Goal: Information Seeking & Learning: Learn about a topic

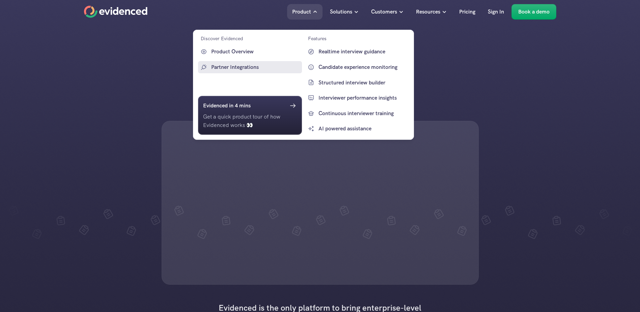
click at [241, 64] on p "Partner Integrations" at bounding box center [255, 67] width 89 height 9
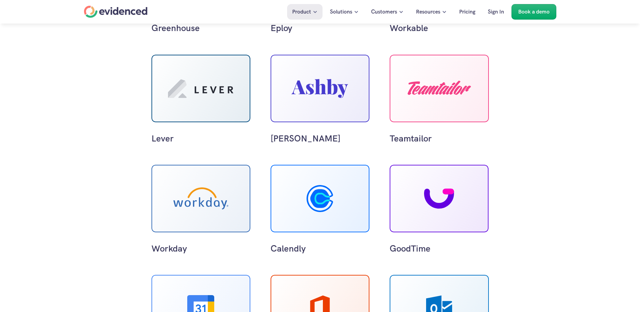
scroll to position [371, 0]
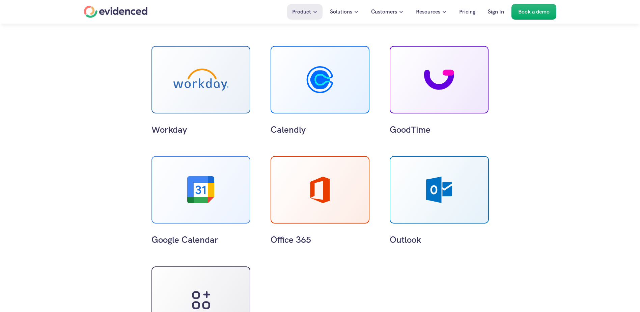
click at [187, 88] on icon at bounding box center [200, 79] width 55 height 22
click at [172, 128] on p "Workday" at bounding box center [200, 129] width 99 height 12
click at [199, 81] on use at bounding box center [200, 79] width 55 height 22
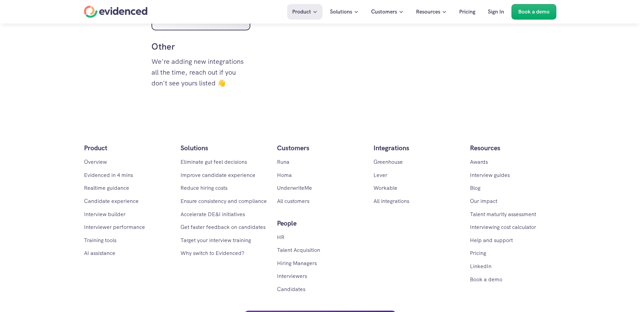
scroll to position [674, 0]
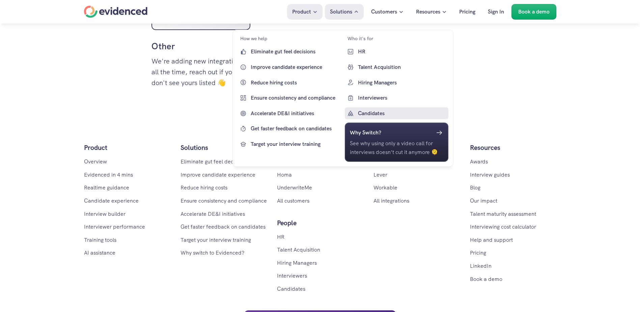
click at [374, 112] on p "Candidates" at bounding box center [402, 113] width 89 height 9
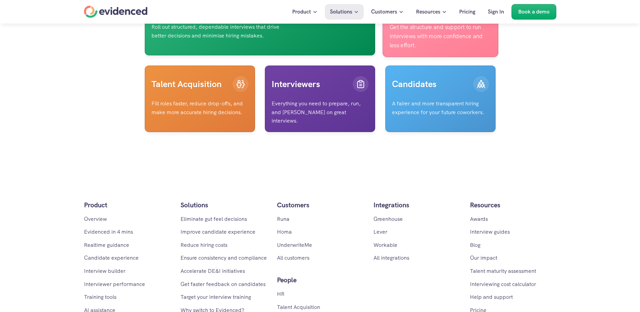
scroll to position [1855, 0]
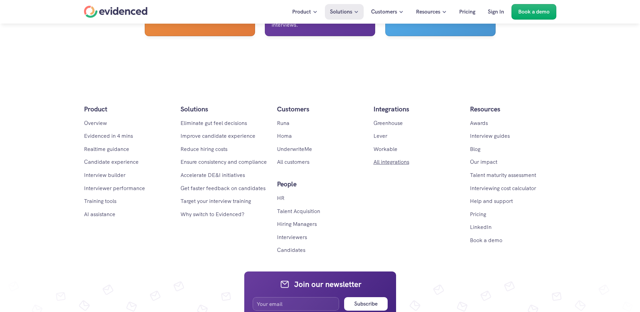
click at [391, 165] on link "All integrations" at bounding box center [391, 161] width 36 height 7
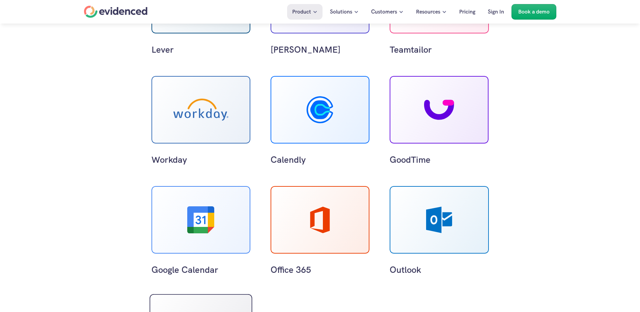
scroll to position [337, 0]
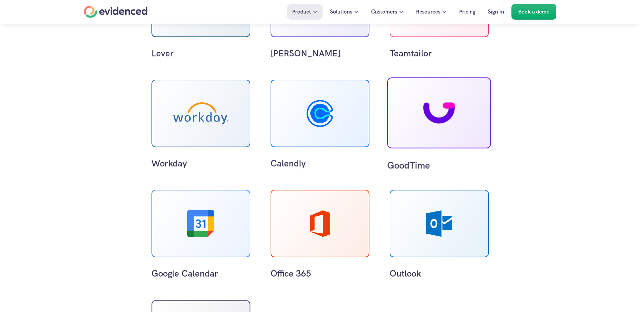
click at [451, 119] on icon at bounding box center [438, 112] width 31 height 21
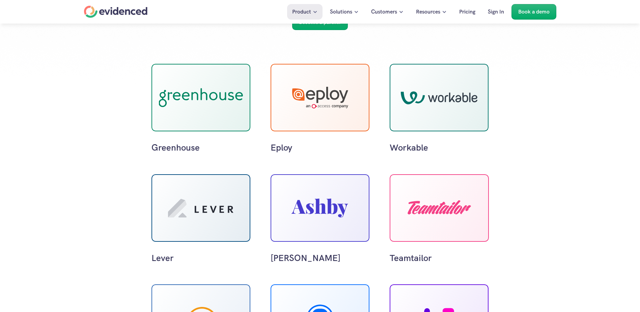
scroll to position [0, 0]
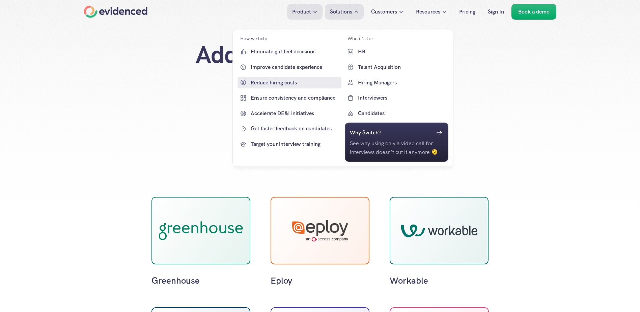
click at [285, 80] on p "Reduce hiring costs" at bounding box center [295, 82] width 89 height 9
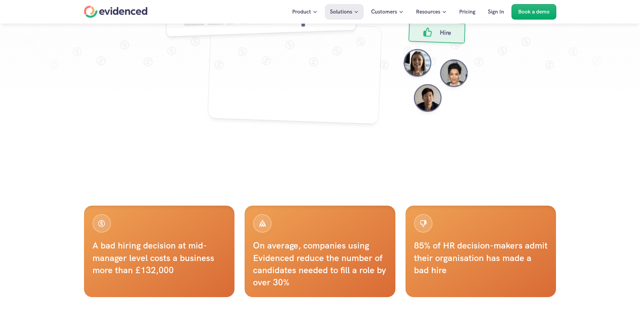
scroll to position [405, 0]
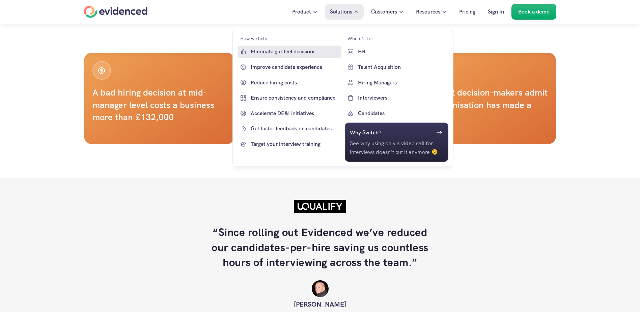
click at [284, 54] on p "Eliminate gut feel decisions" at bounding box center [295, 51] width 89 height 9
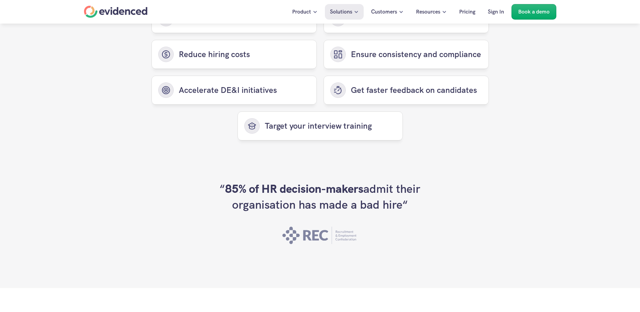
scroll to position [1855, 0]
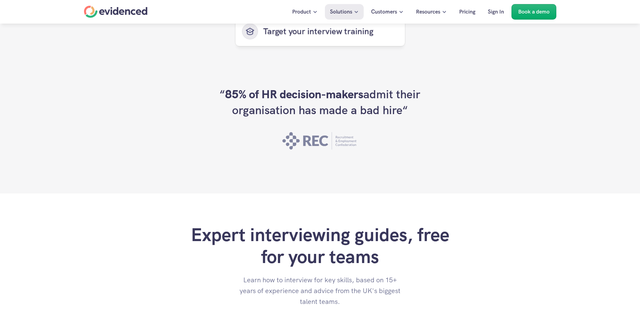
click at [310, 37] on p "Target your interview training" at bounding box center [330, 32] width 135 height 12
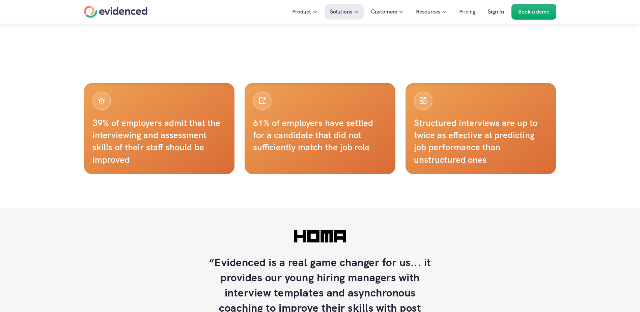
scroll to position [405, 0]
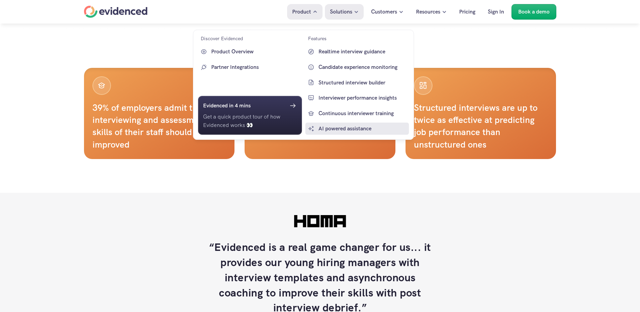
click at [343, 128] on p "AI powered assistance" at bounding box center [362, 128] width 89 height 9
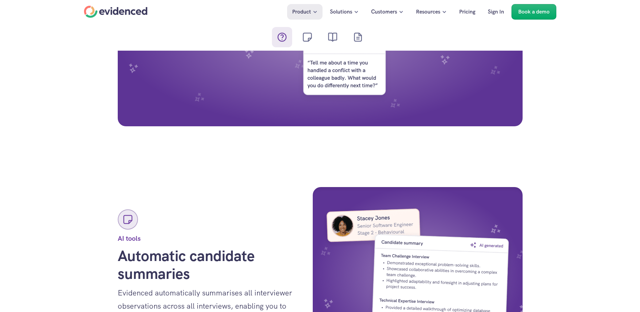
scroll to position [674, 0]
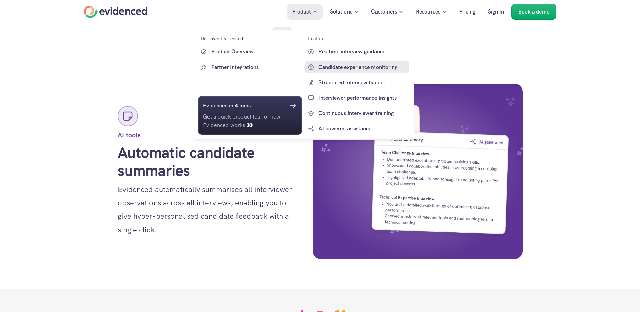
click at [341, 69] on p "Candidate experience monitoring" at bounding box center [362, 67] width 89 height 9
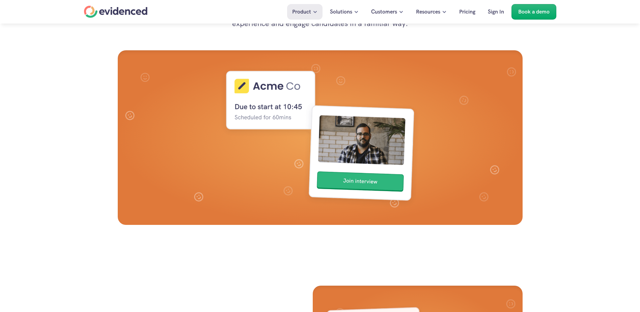
scroll to position [540, 0]
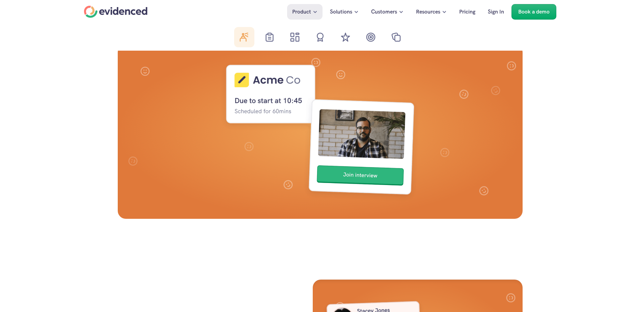
click at [129, 11] on div "Home" at bounding box center [115, 12] width 63 height 12
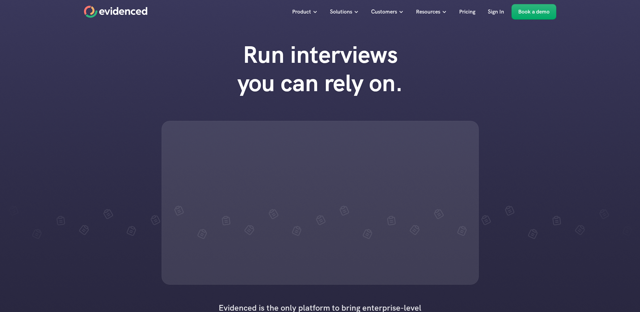
click at [133, 219] on div "Run interviews you can rely on." at bounding box center [320, 162] width 640 height 257
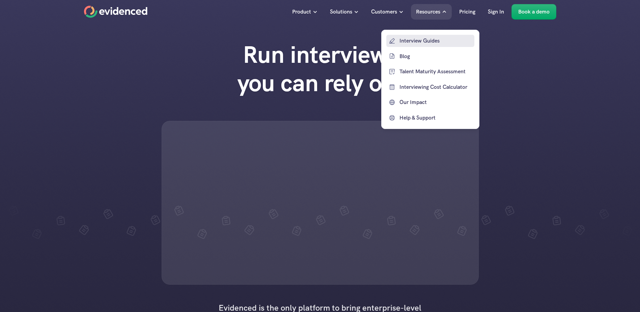
click at [426, 42] on p "Interview Guides" at bounding box center [435, 40] width 73 height 9
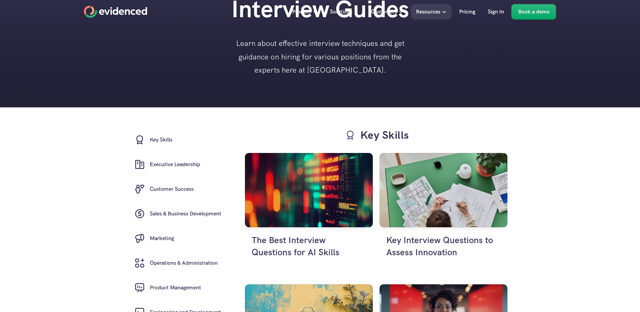
scroll to position [135, 0]
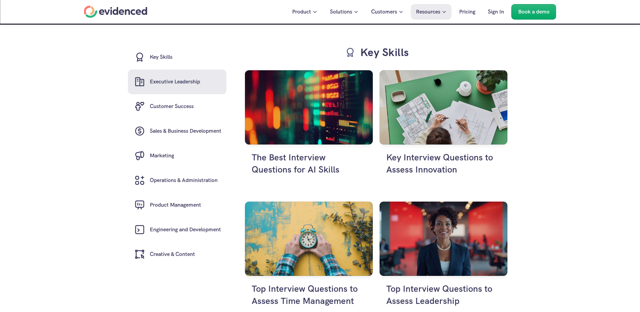
click at [152, 81] on h6 "Executive Leadership" at bounding box center [175, 81] width 50 height 9
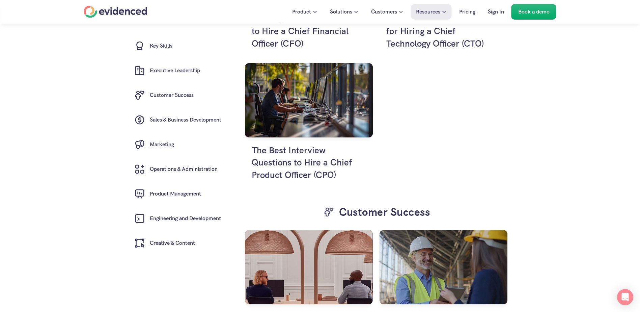
scroll to position [1737, 0]
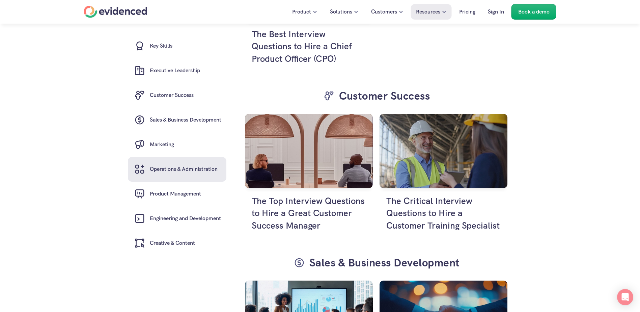
click at [181, 170] on h6 "Operations & Administration" at bounding box center [184, 169] width 68 height 9
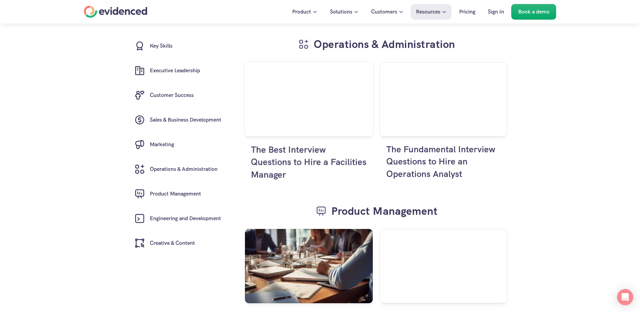
scroll to position [2447, 0]
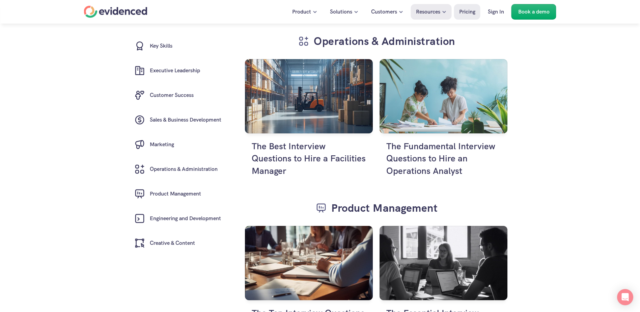
click at [463, 12] on p "Pricing" at bounding box center [467, 11] width 16 height 9
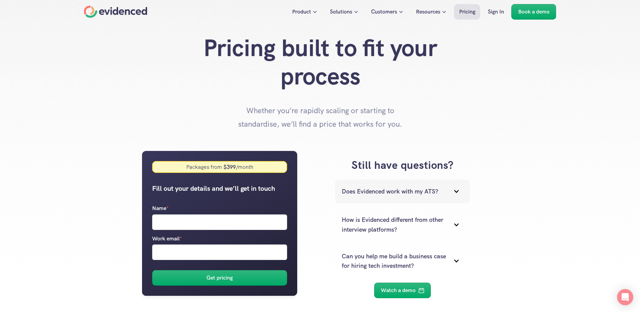
click at [442, 192] on p "Does Evidenced work with my ATS?" at bounding box center [394, 191] width 105 height 10
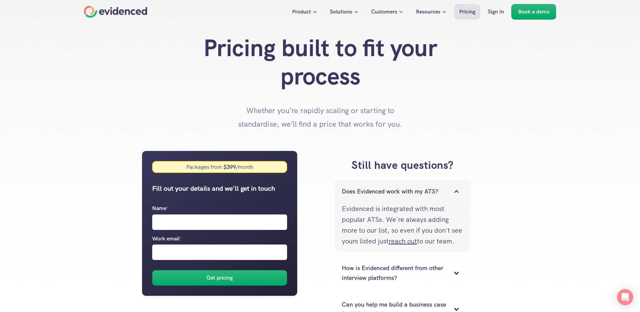
click at [442, 192] on p "Does Evidenced work with my ATS?" at bounding box center [394, 191] width 105 height 10
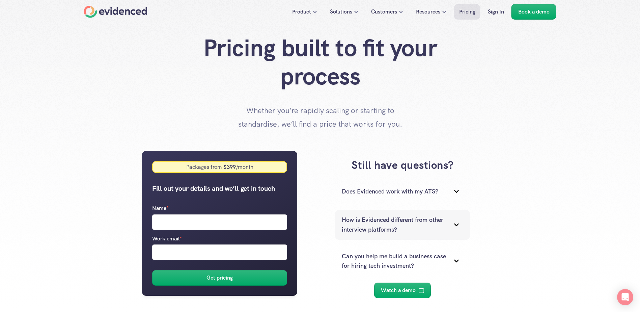
click at [432, 223] on p "How is Evidenced different from other interview platforms?" at bounding box center [394, 225] width 105 height 20
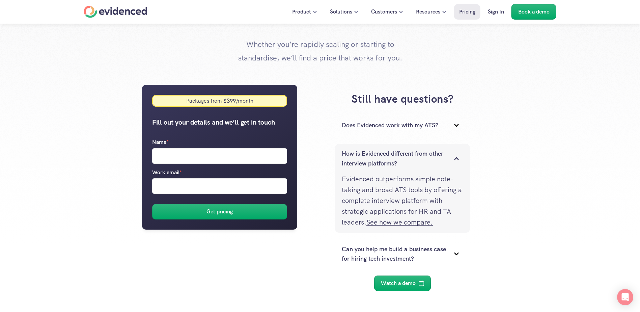
scroll to position [67, 0]
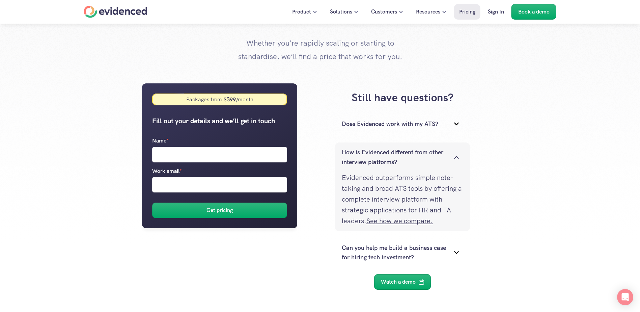
click at [438, 167] on p "How is Evidenced different from other interview platforms?" at bounding box center [394, 157] width 105 height 20
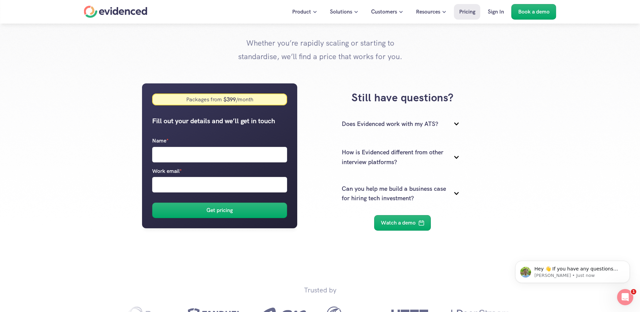
scroll to position [0, 0]
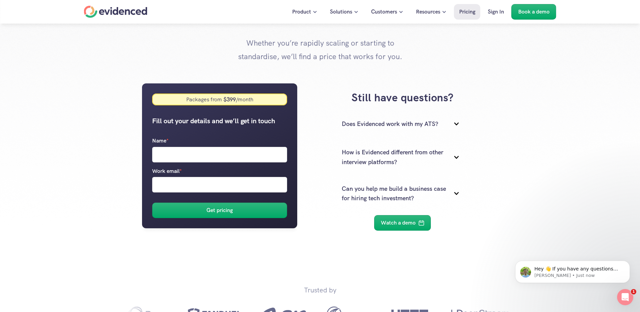
click at [105, 11] on div "Home" at bounding box center [115, 12] width 63 height 12
